Goal: Task Accomplishment & Management: Use online tool/utility

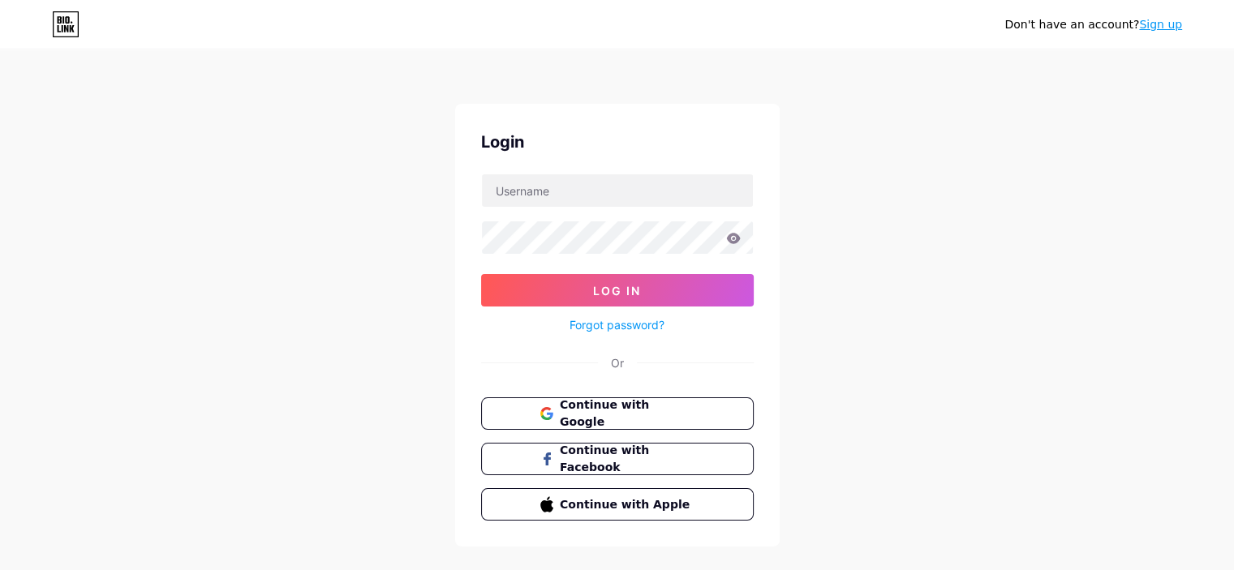
click at [545, 208] on form "Log In Forgot password?" at bounding box center [617, 254] width 273 height 161
paste input "[EMAIL_ADDRESS][DOMAIN_NAME]"
click at [529, 191] on input "[EMAIL_ADDRESS][DOMAIN_NAME]" at bounding box center [617, 190] width 271 height 32
type input "[EMAIL_ADDRESS][DOMAIN_NAME]"
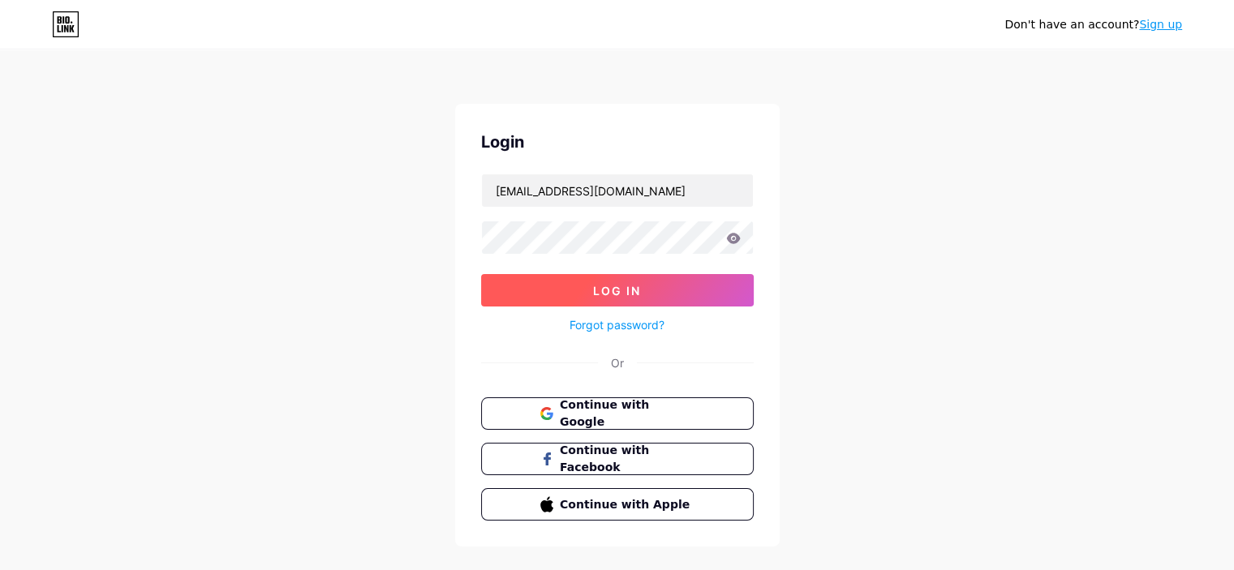
click at [617, 284] on span "Log In" at bounding box center [617, 291] width 48 height 14
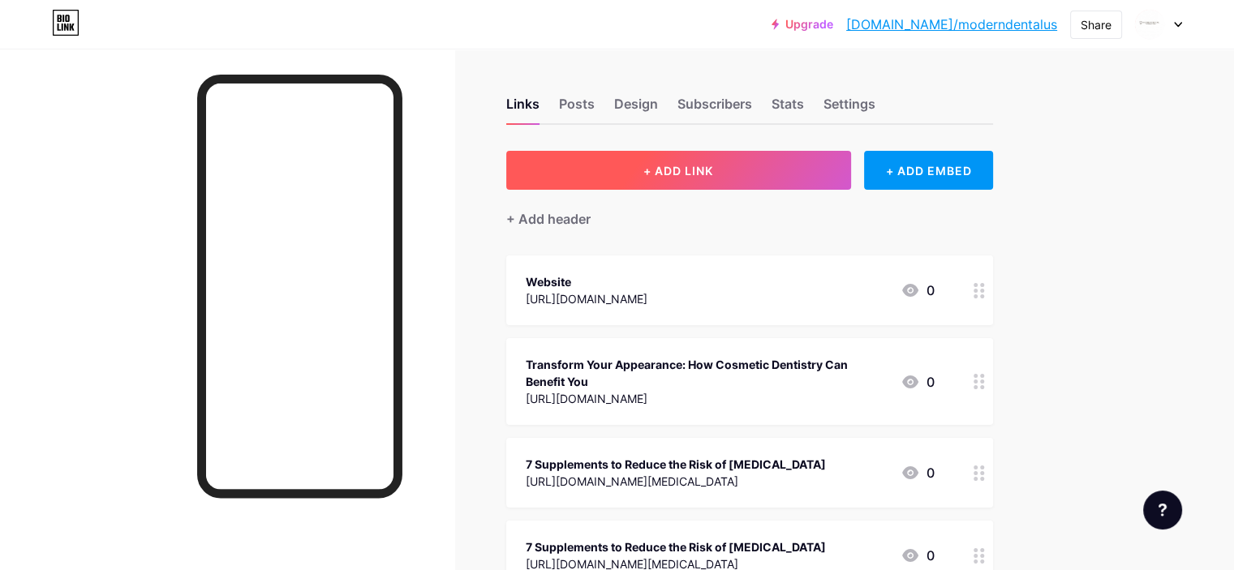
click at [686, 172] on button "+ ADD LINK" at bounding box center [678, 170] width 345 height 39
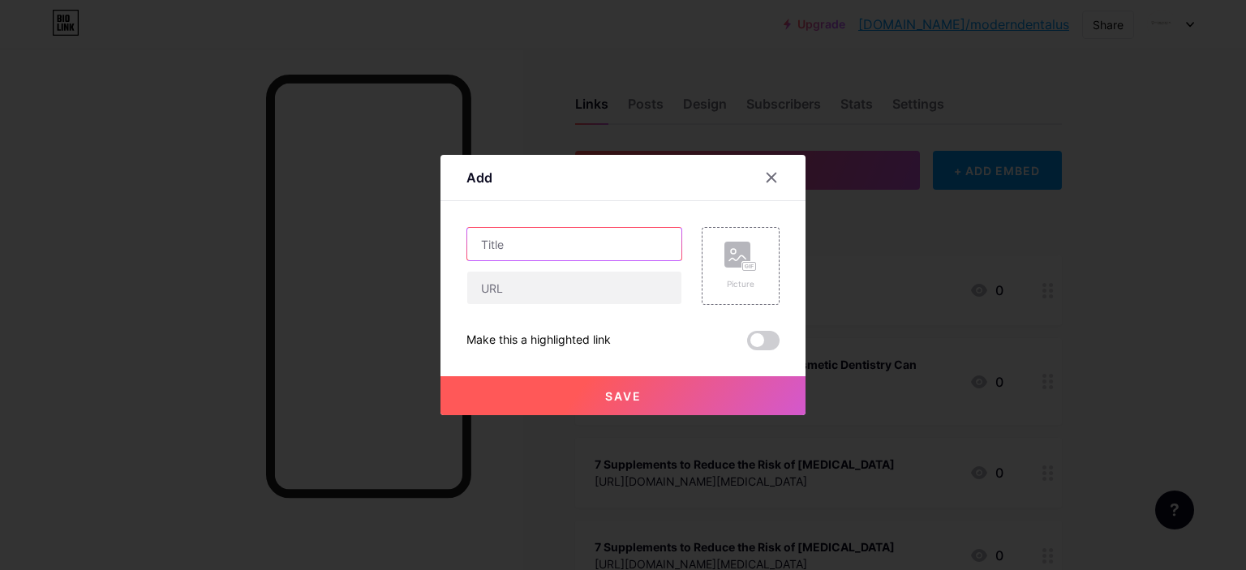
click at [585, 249] on input "text" at bounding box center [574, 244] width 214 height 32
paste input "5 Major Ways Porcelain Veneers Can Transform Your Smile"
type input "5 Major Ways Porcelain Veneers Can Transform Your Smile"
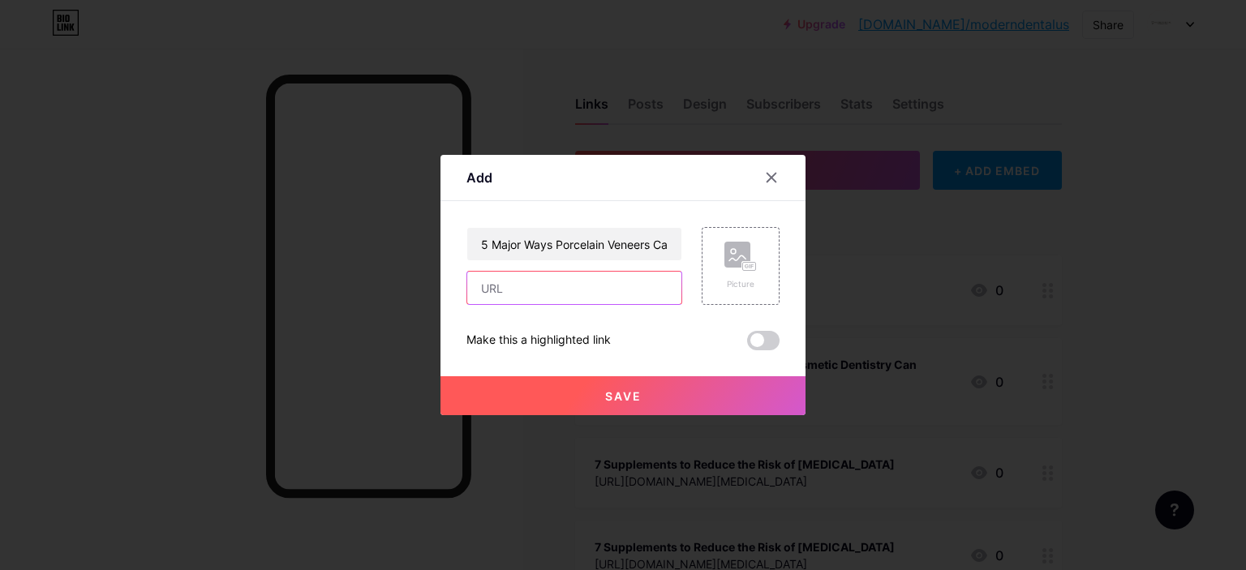
paste input "[URL][DOMAIN_NAME]"
click at [535, 282] on input "text" at bounding box center [574, 288] width 214 height 32
type input "[URL][DOMAIN_NAME]"
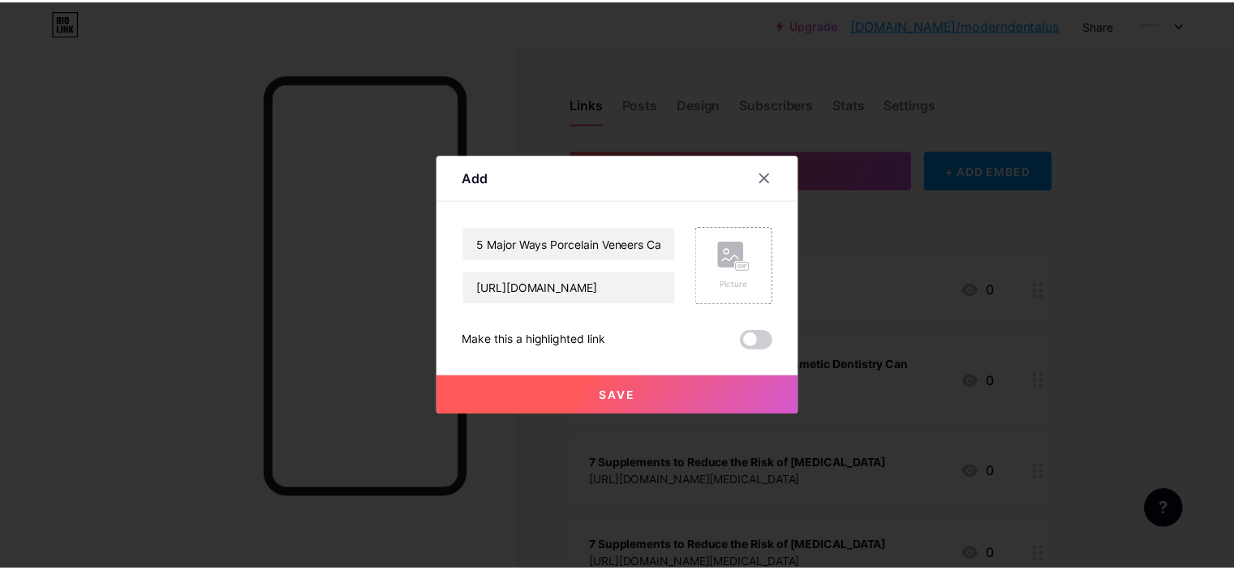
scroll to position [0, 0]
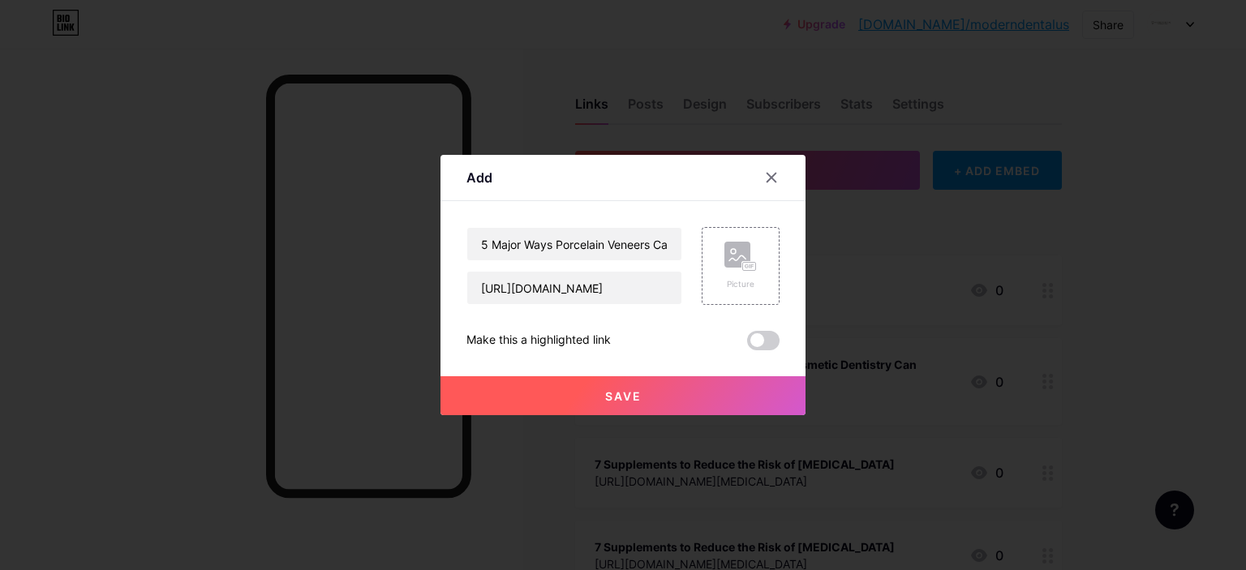
click at [609, 395] on span "Save" at bounding box center [623, 396] width 37 height 14
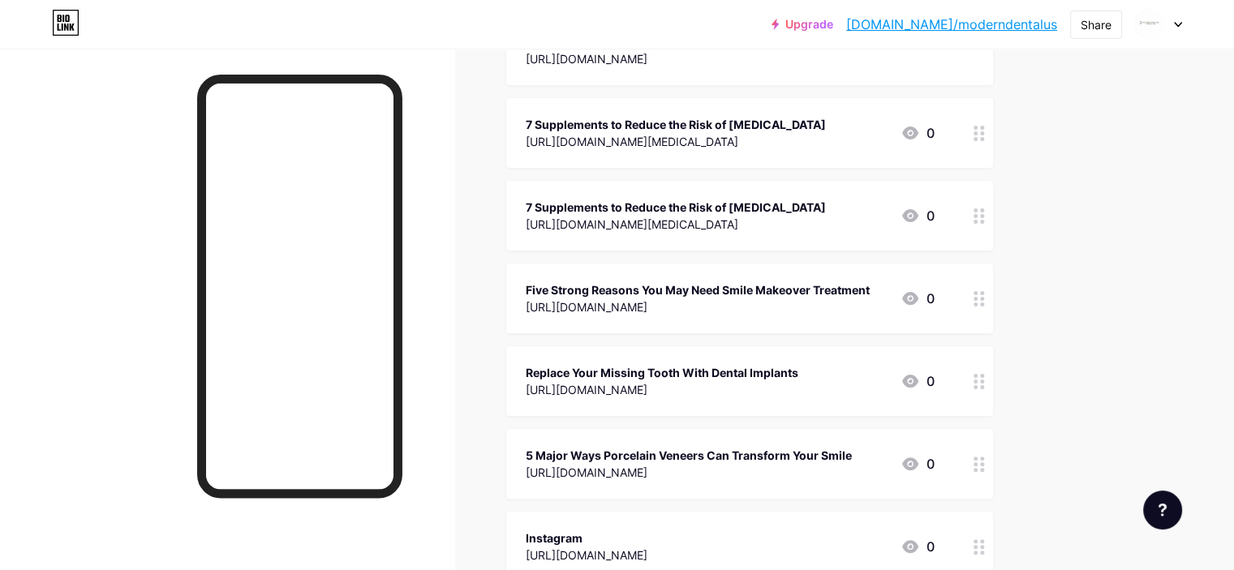
scroll to position [342, 0]
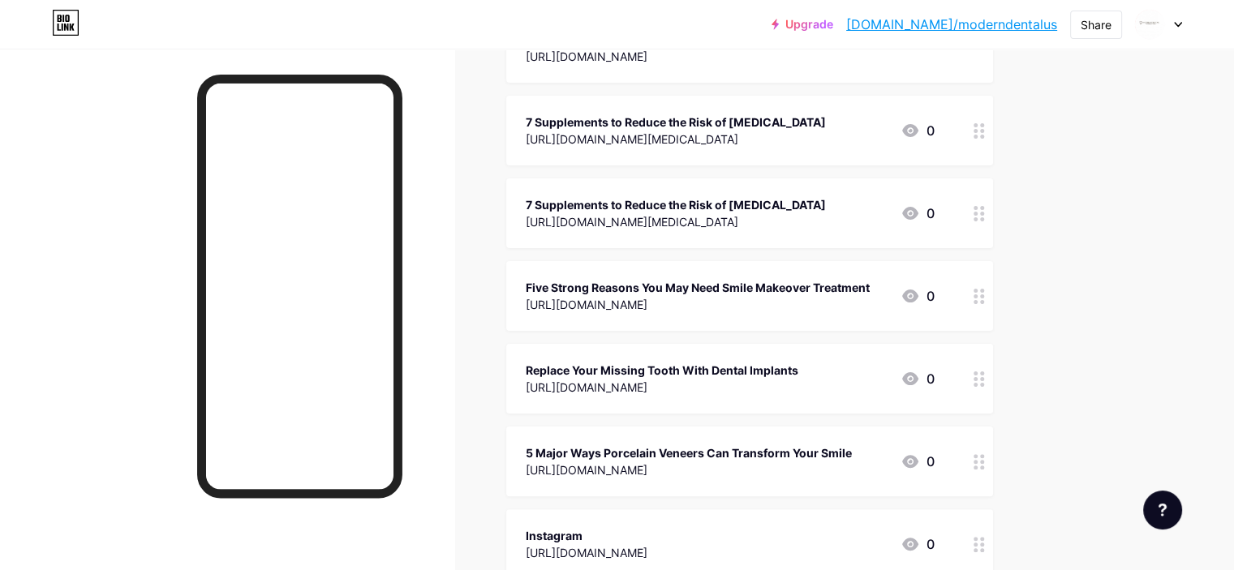
click at [918, 131] on icon at bounding box center [910, 130] width 16 height 13
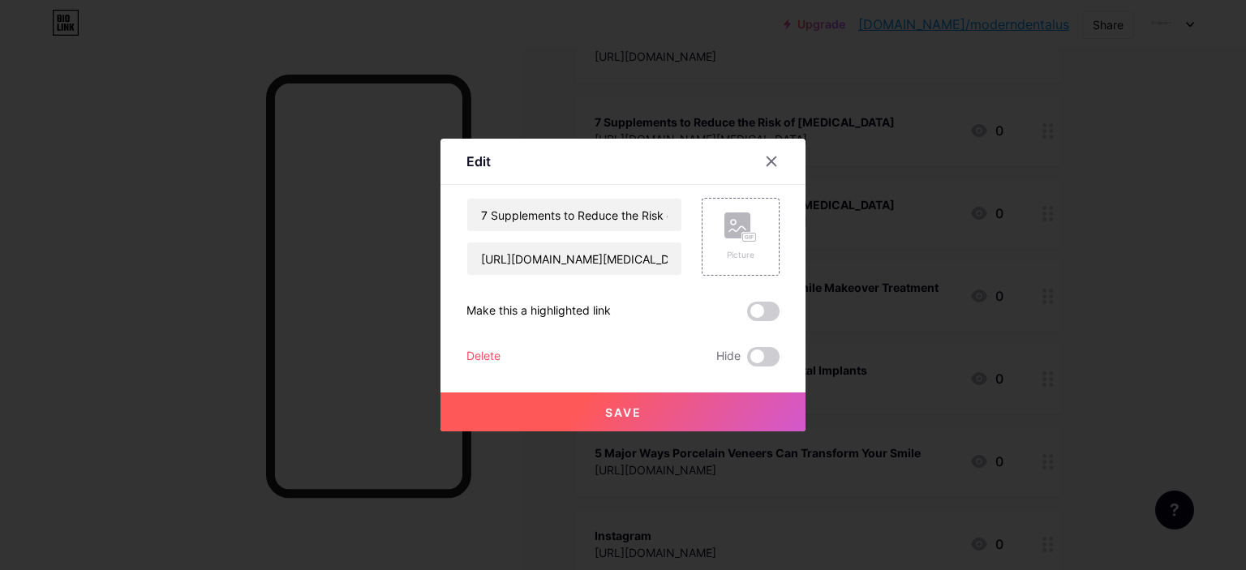
click at [488, 355] on div "Delete" at bounding box center [484, 356] width 34 height 19
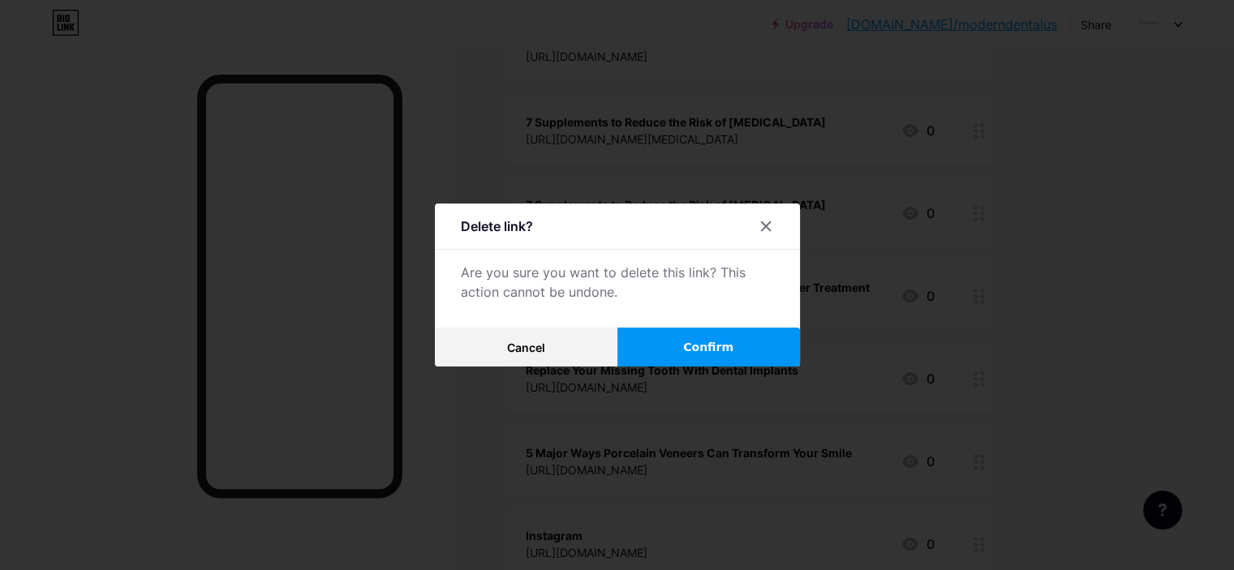
click at [717, 345] on span "Confirm" at bounding box center [708, 347] width 50 height 17
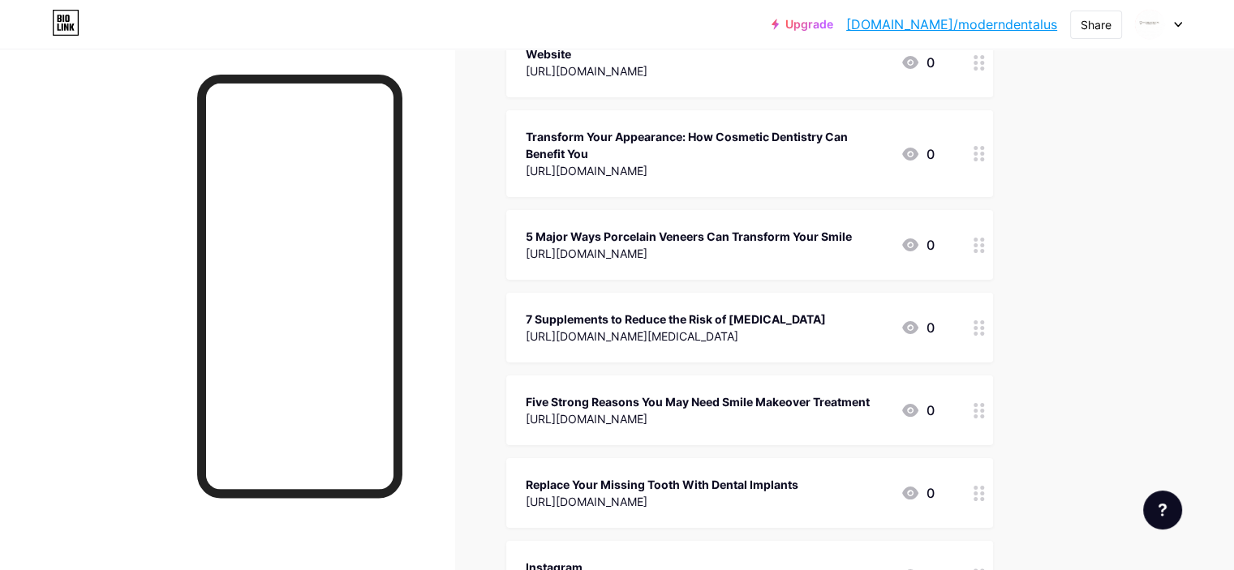
scroll to position [201, 0]
